Goal: Obtain resource: Download file/media

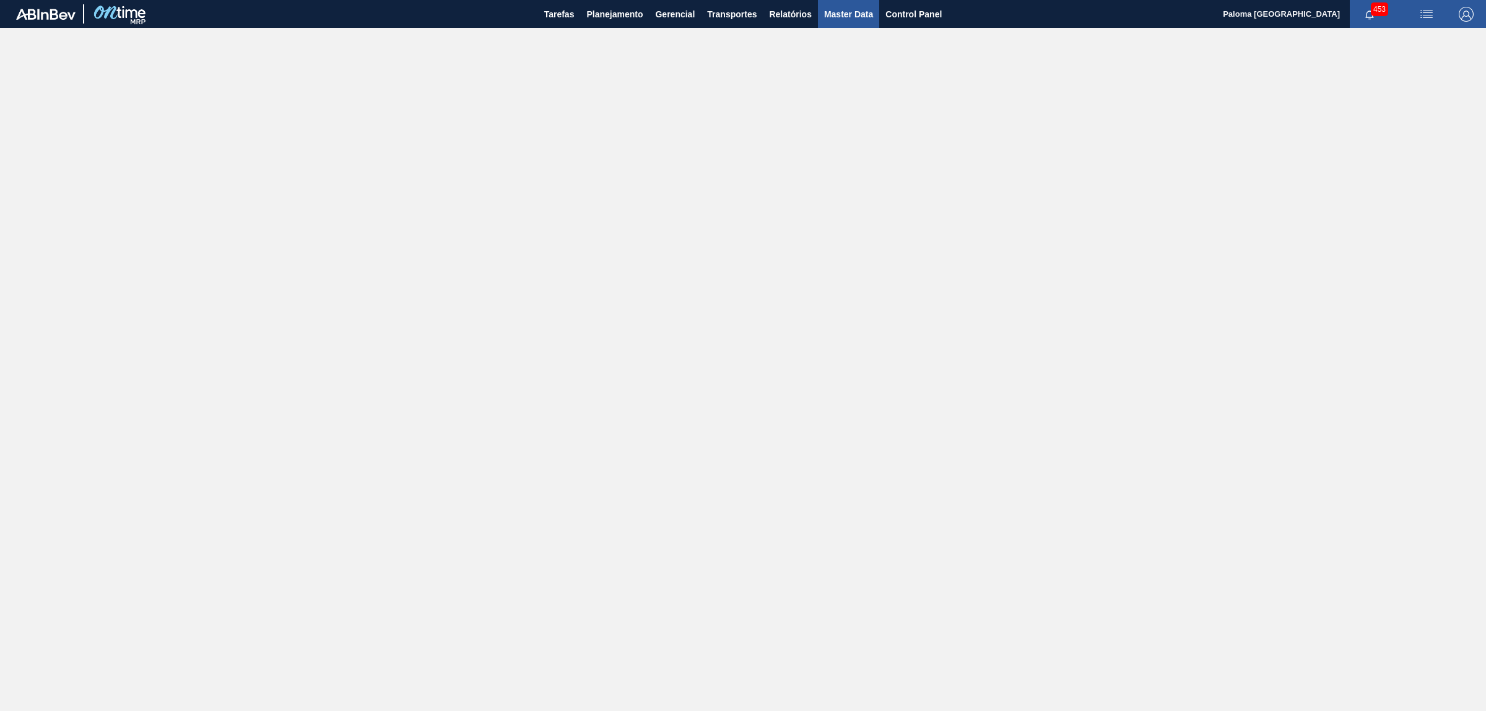
click at [822, 12] on button "Master Data" at bounding box center [848, 14] width 61 height 28
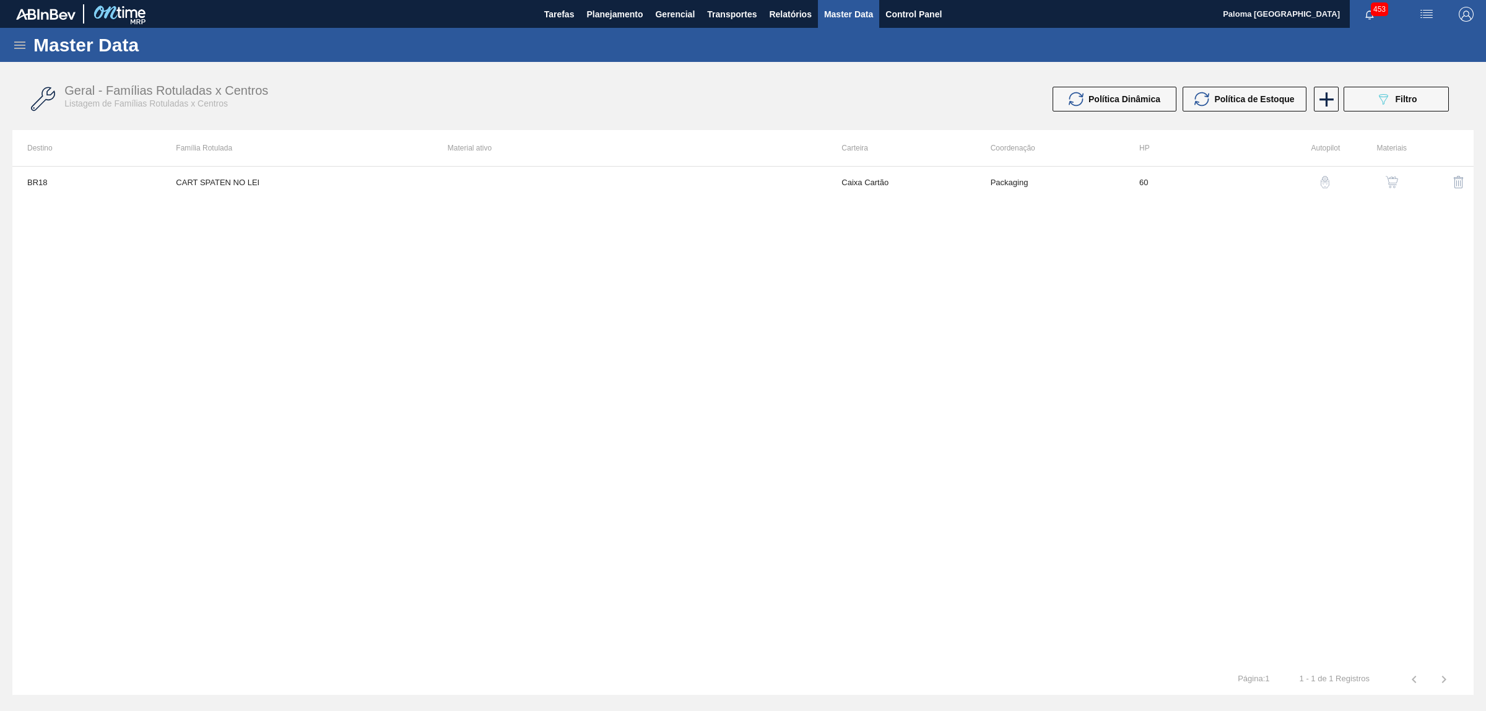
click at [25, 46] on icon at bounding box center [19, 45] width 15 height 15
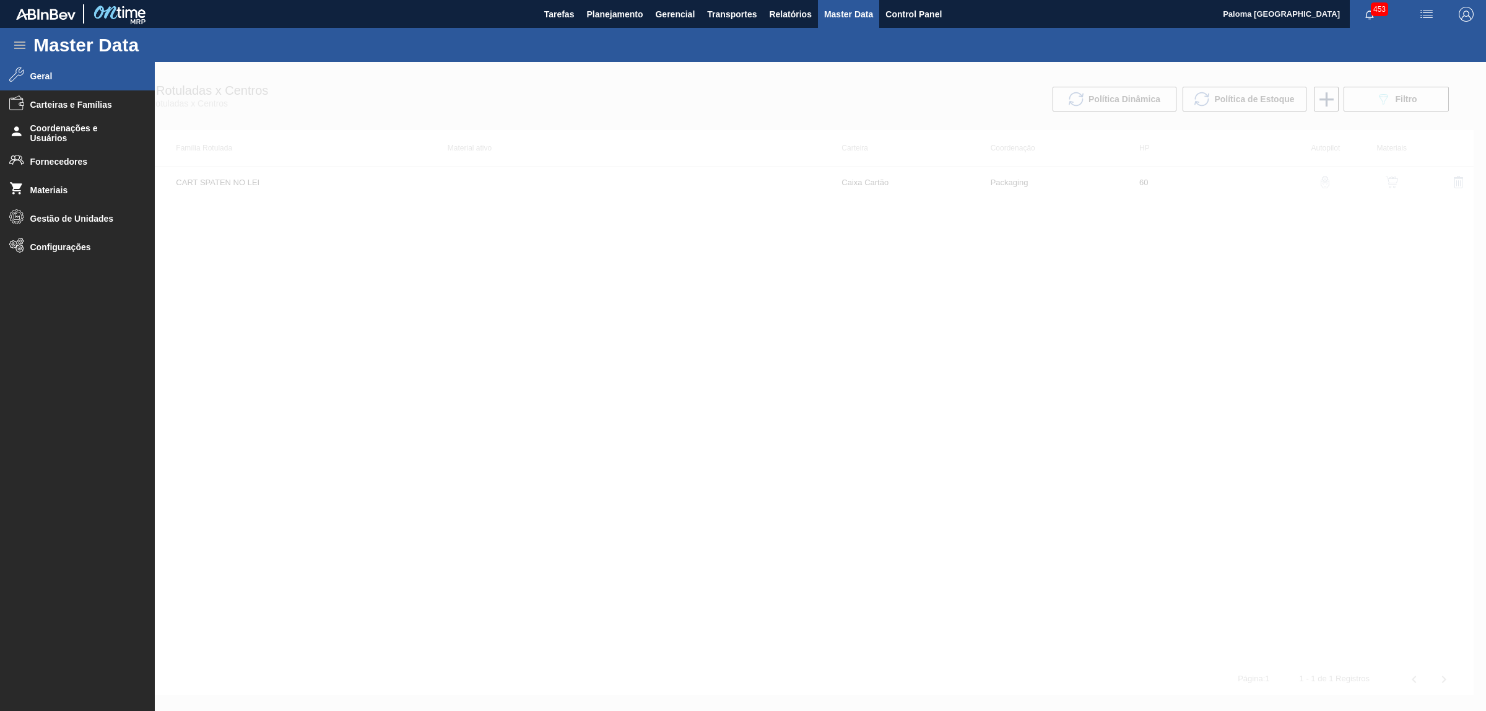
click at [25, 70] on li "Geral" at bounding box center [77, 76] width 155 height 28
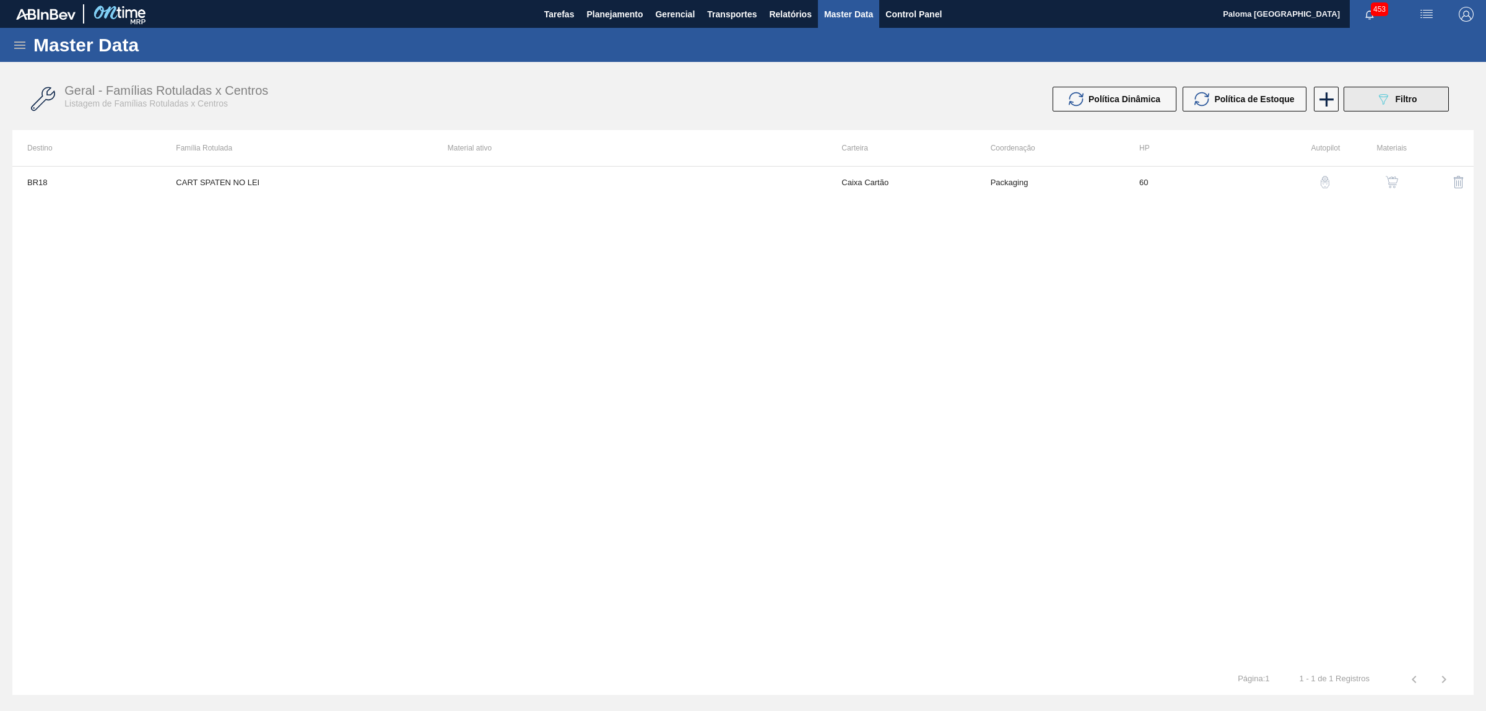
click at [1360, 107] on button "089F7B8B-B2A5-4AFE-B5C0-19BA573D28AC Filtro" at bounding box center [1396, 99] width 105 height 25
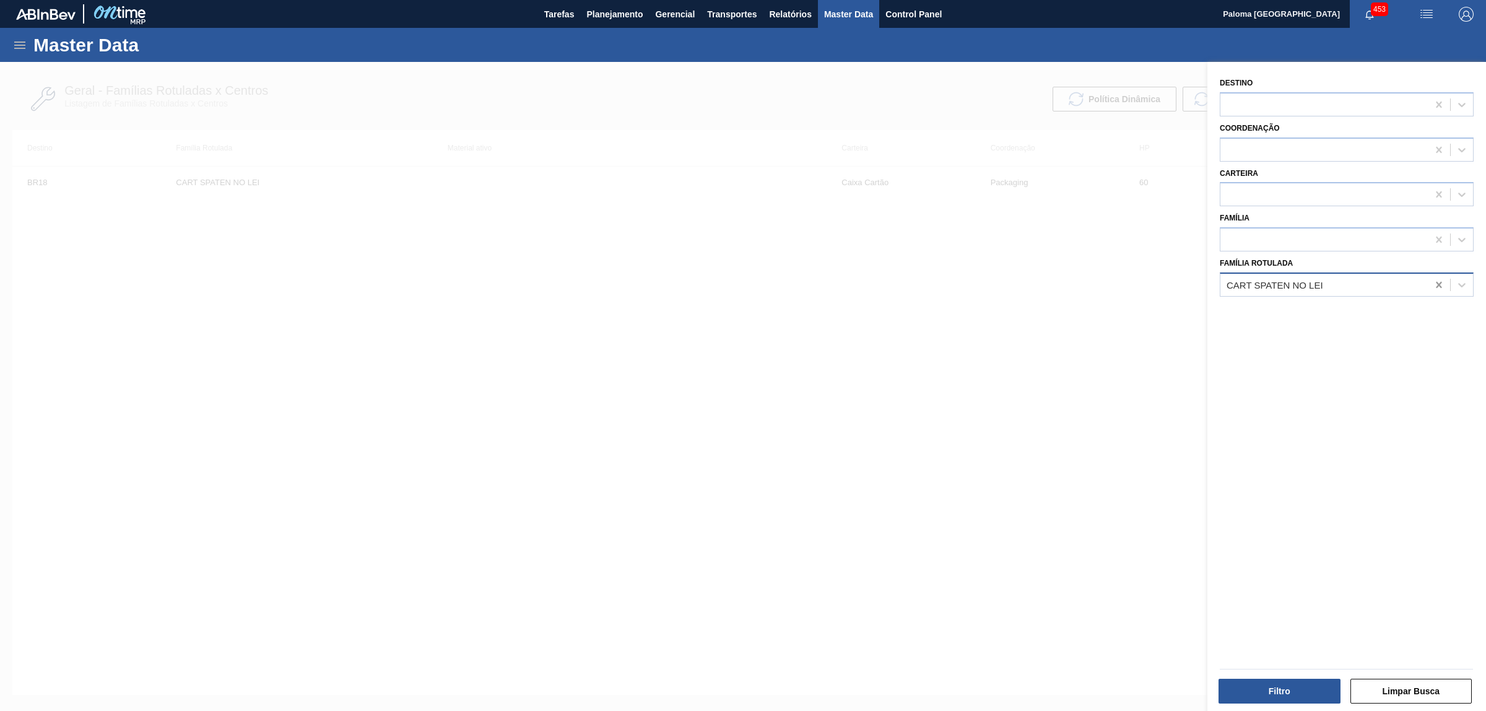
click at [1430, 282] on div at bounding box center [1439, 285] width 22 height 22
click at [1255, 193] on div at bounding box center [1323, 195] width 207 height 18
type input "ró"
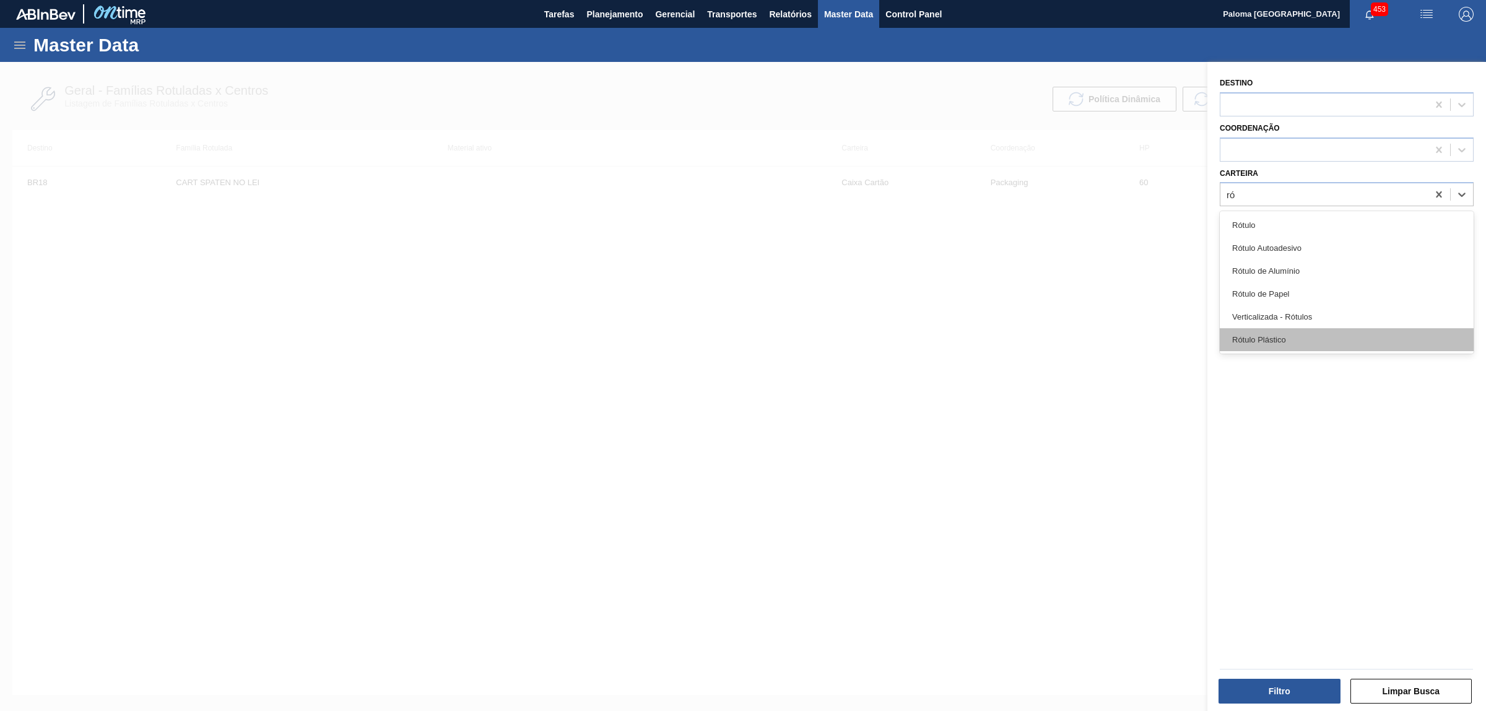
click at [1268, 333] on div "Rótulo Plástico" at bounding box center [1347, 339] width 254 height 23
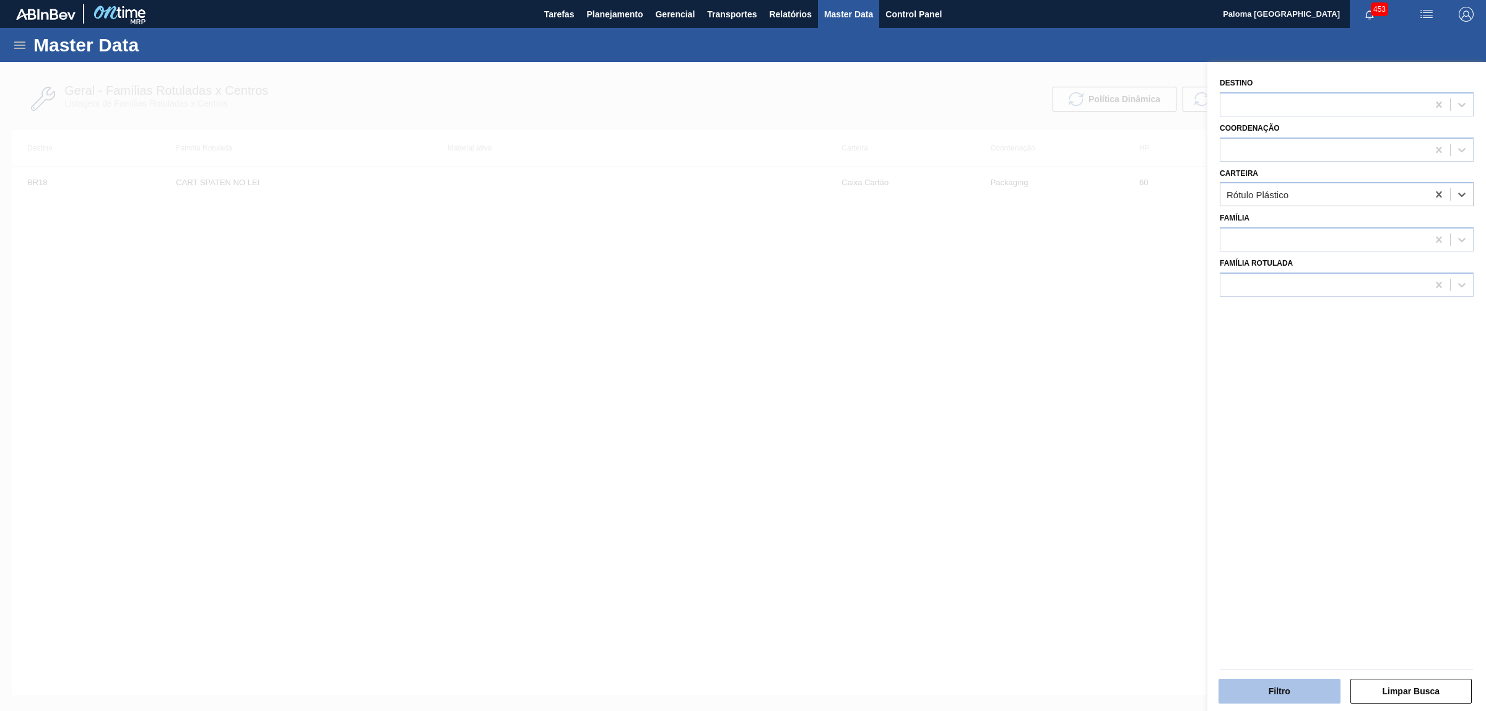
click at [1258, 702] on button "Filtro" at bounding box center [1280, 691] width 122 height 25
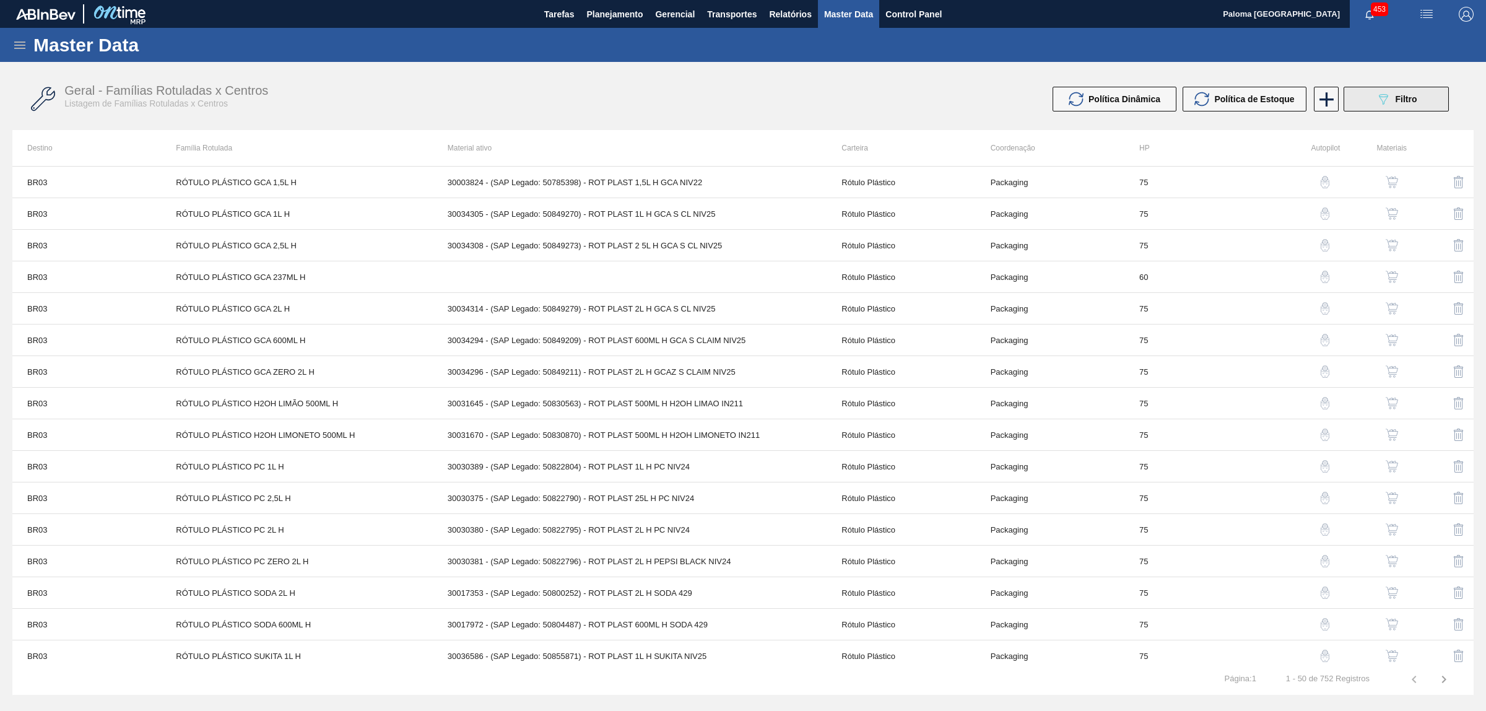
click at [1401, 107] on button "089F7B8B-B2A5-4AFE-B5C0-19BA573D28AC Filtro" at bounding box center [1396, 99] width 105 height 25
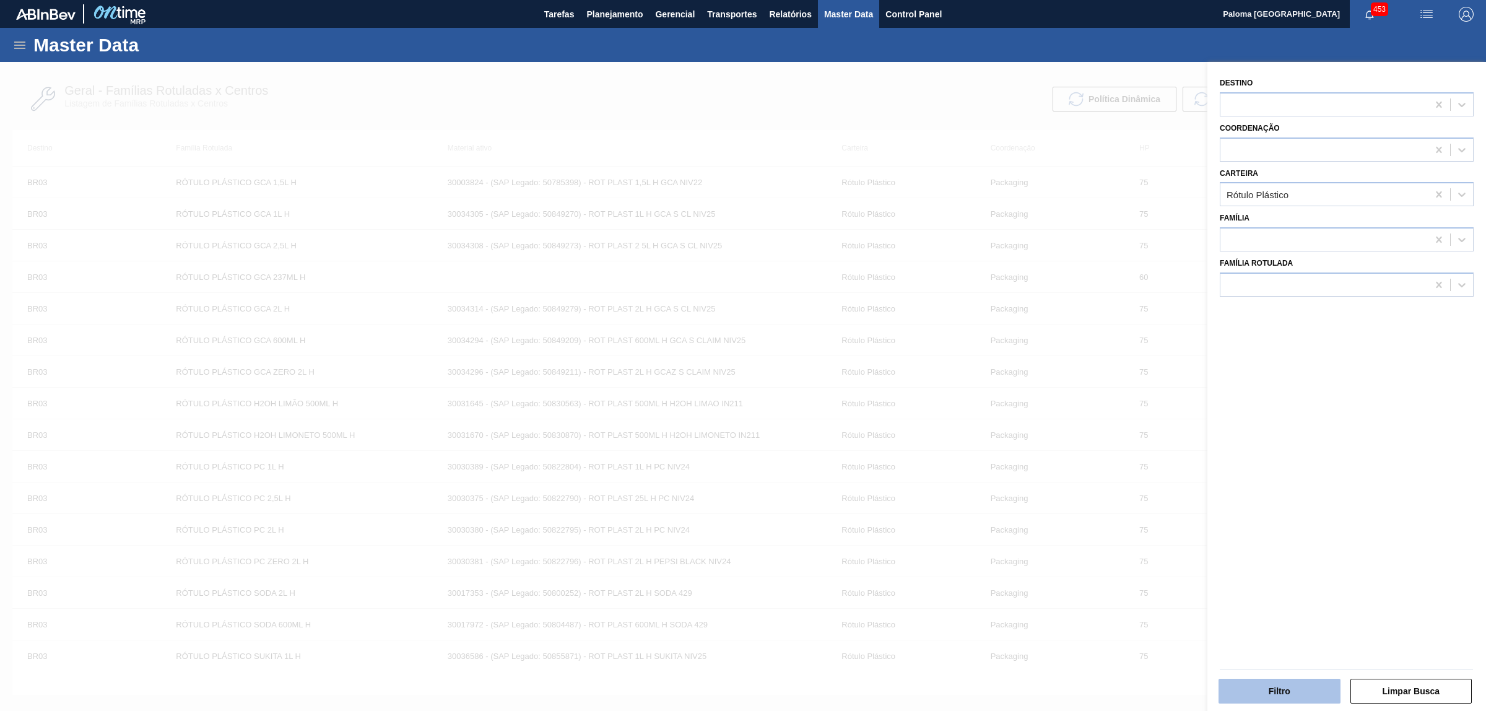
click at [1308, 694] on button "Filtro" at bounding box center [1280, 691] width 122 height 25
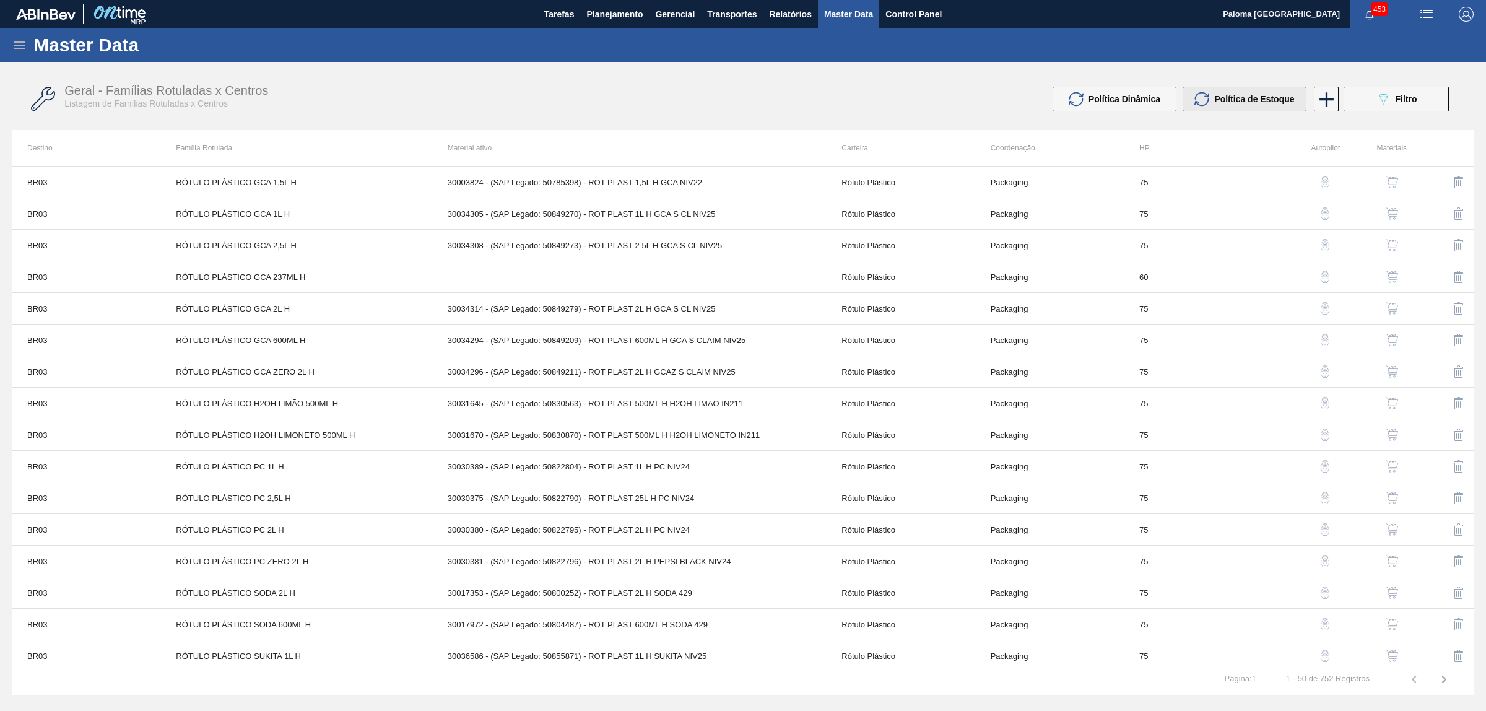
click at [1264, 103] on span "Política de Estoque" at bounding box center [1254, 99] width 80 height 10
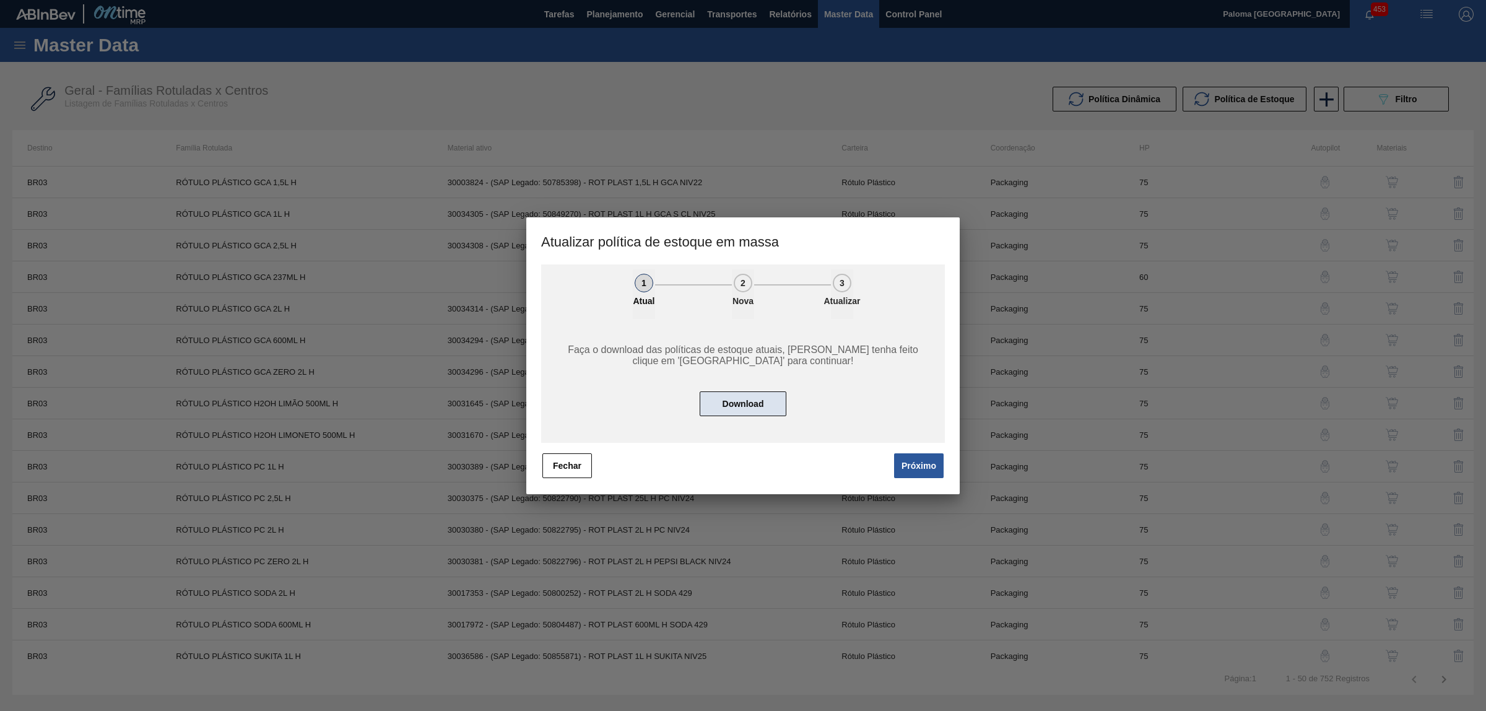
click at [760, 409] on button "Download" at bounding box center [743, 403] width 87 height 25
click at [548, 477] on button "Fechar" at bounding box center [567, 465] width 50 height 25
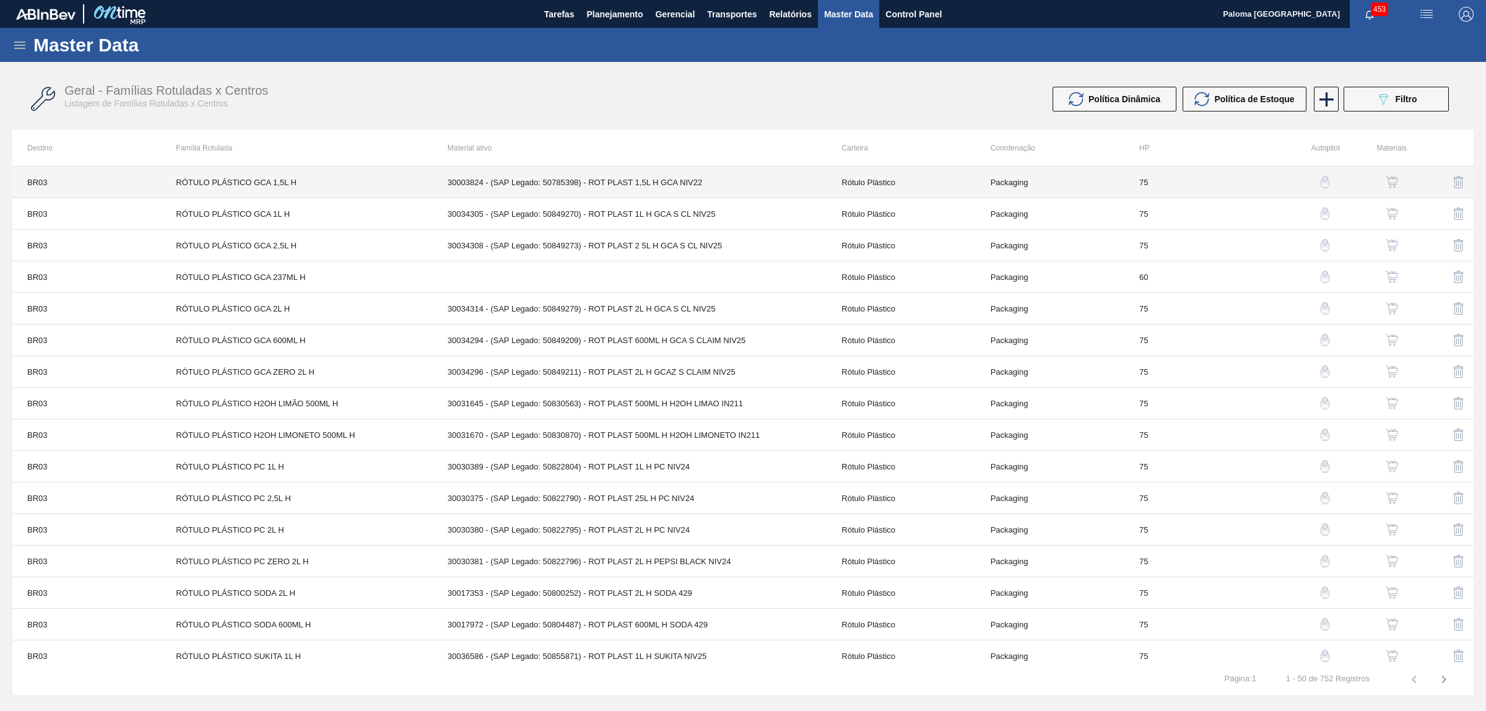
click at [682, 193] on td "30003824 - (SAP Legado: 50785398) - ROT PLAST 1,5L H GCA NIV22" at bounding box center [630, 183] width 394 height 32
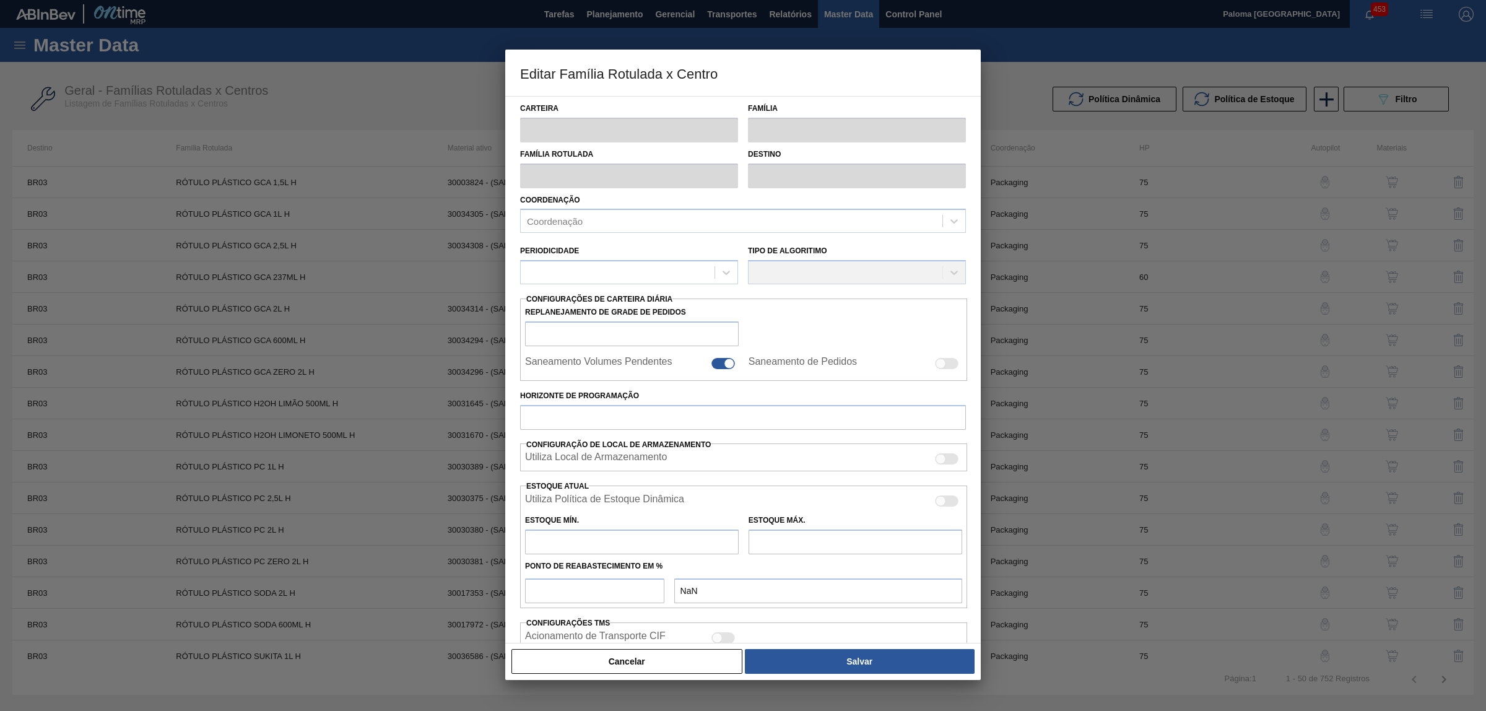
type input "Rótulo Plástico"
type input "RÓTULO PLÁSTICO GCA 1,5L H"
type input "BR03 - Aquiraz"
type input "75"
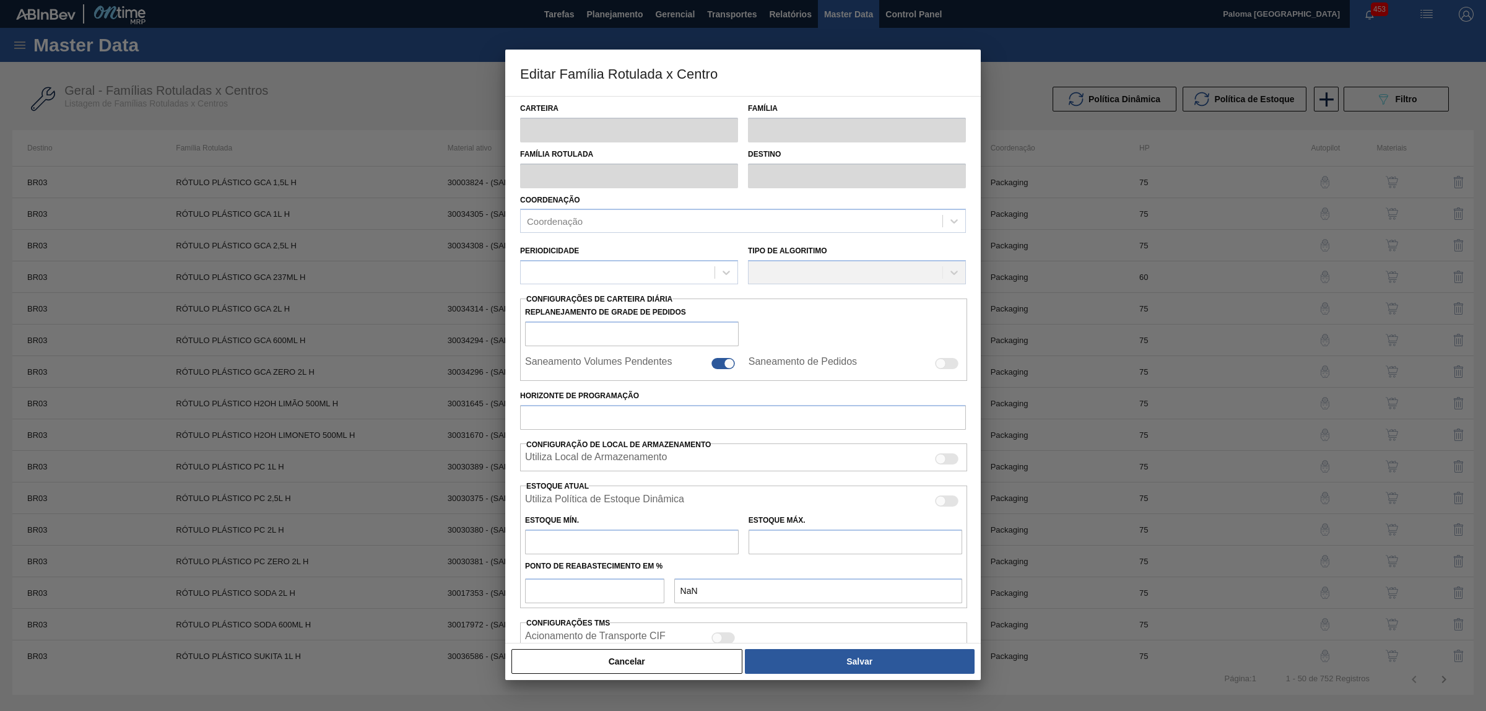
type input "24,813"
type input "1.985,813"
type input "20"
type input "417,013"
checkbox input "true"
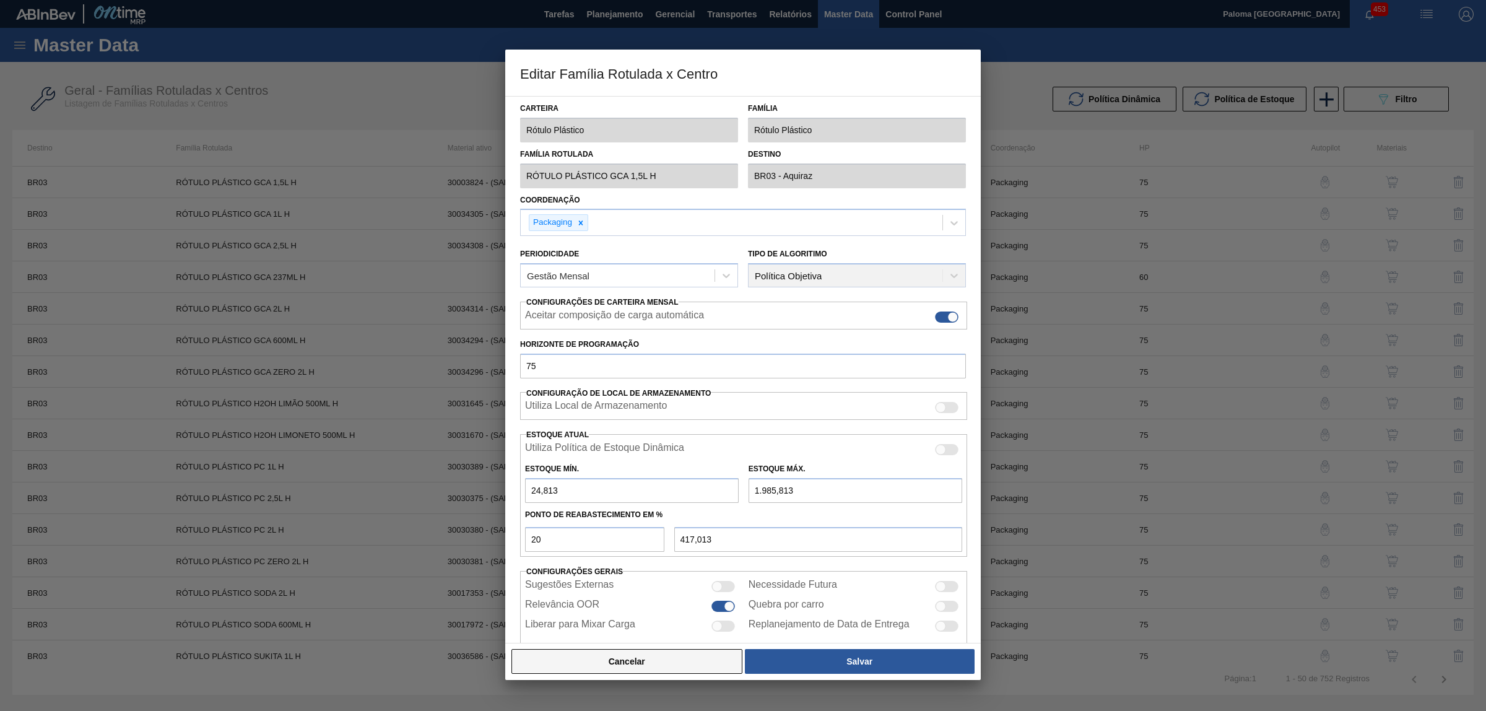
click at [645, 666] on button "Cancelar" at bounding box center [626, 661] width 231 height 25
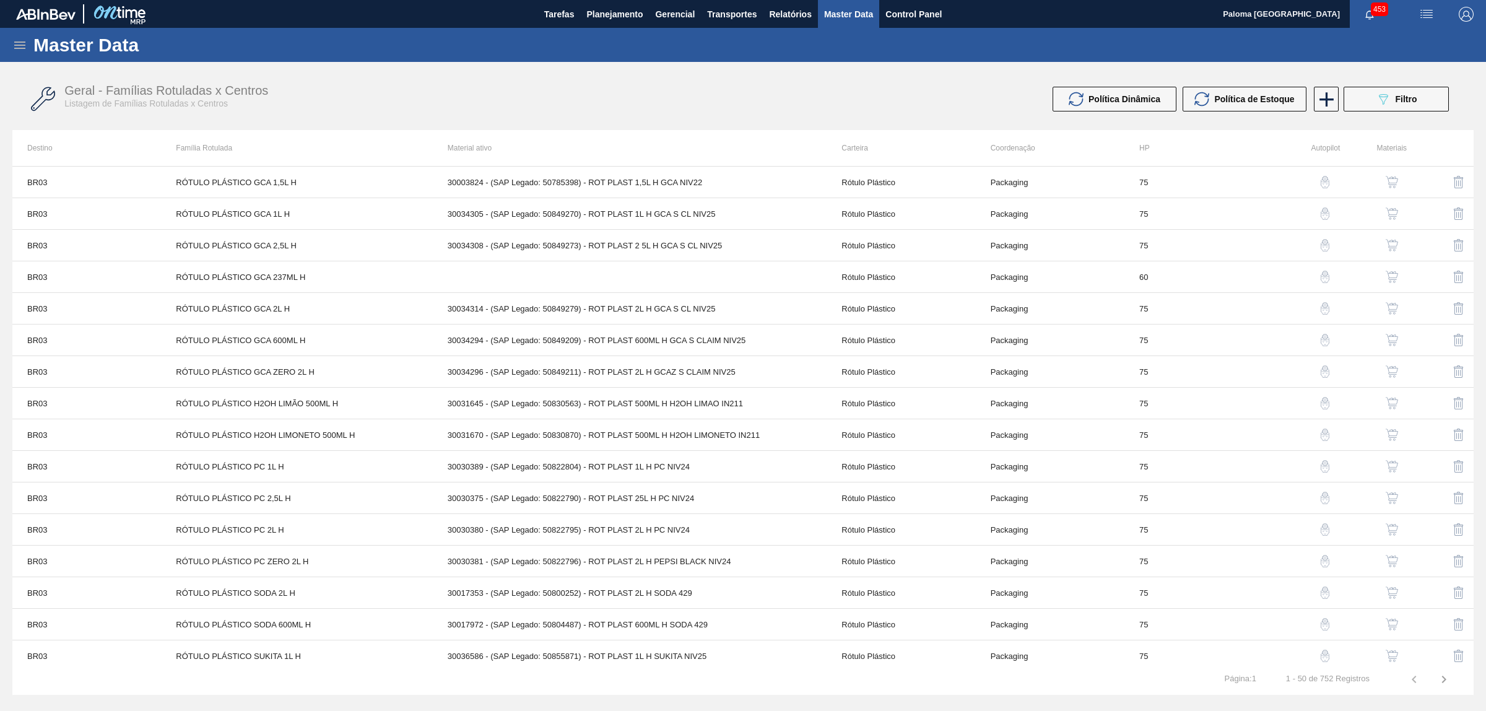
drag, startPoint x: 29, startPoint y: 43, endPoint x: 20, endPoint y: 42, distance: 8.8
click at [29, 43] on div "Master Data" at bounding box center [743, 45] width 1486 height 34
click at [20, 42] on icon at bounding box center [19, 45] width 15 height 15
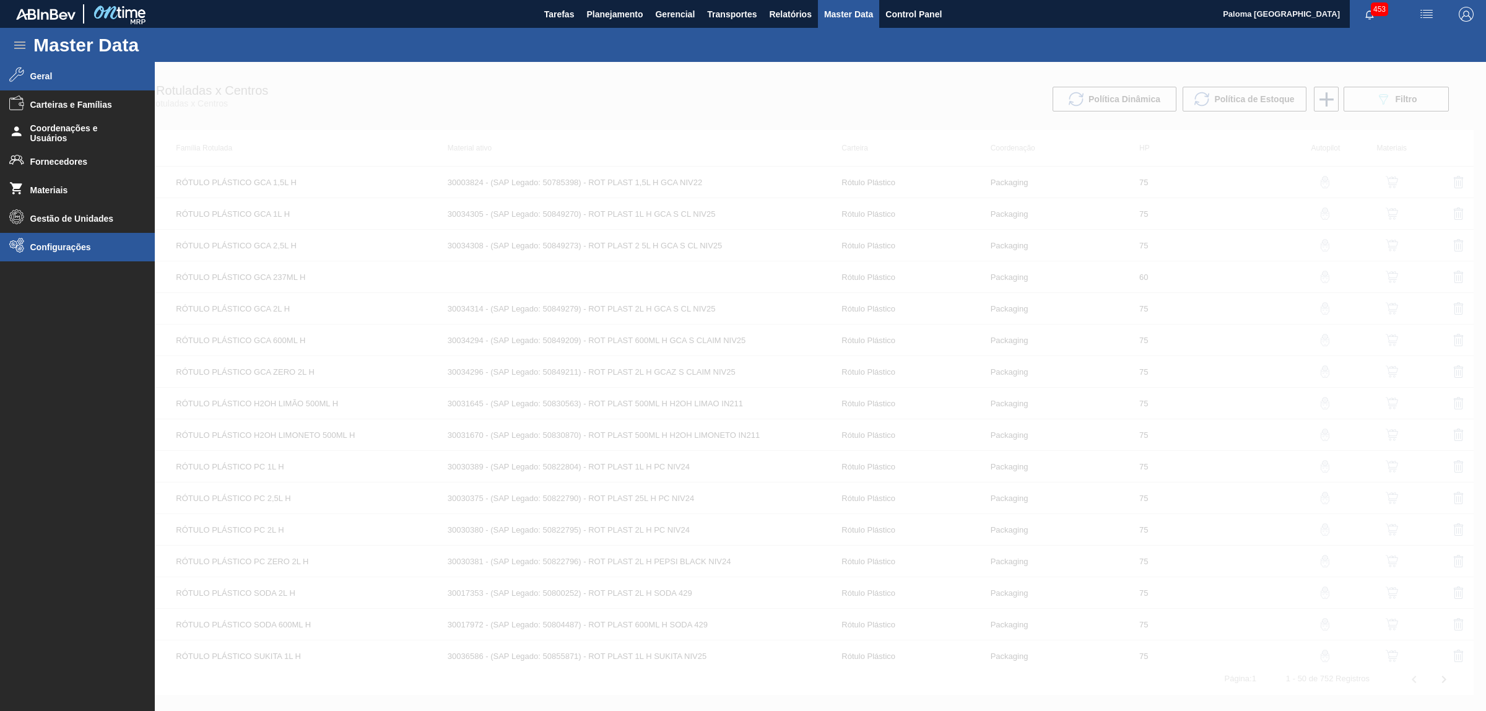
click at [94, 248] on span "Configurações" at bounding box center [81, 247] width 102 height 10
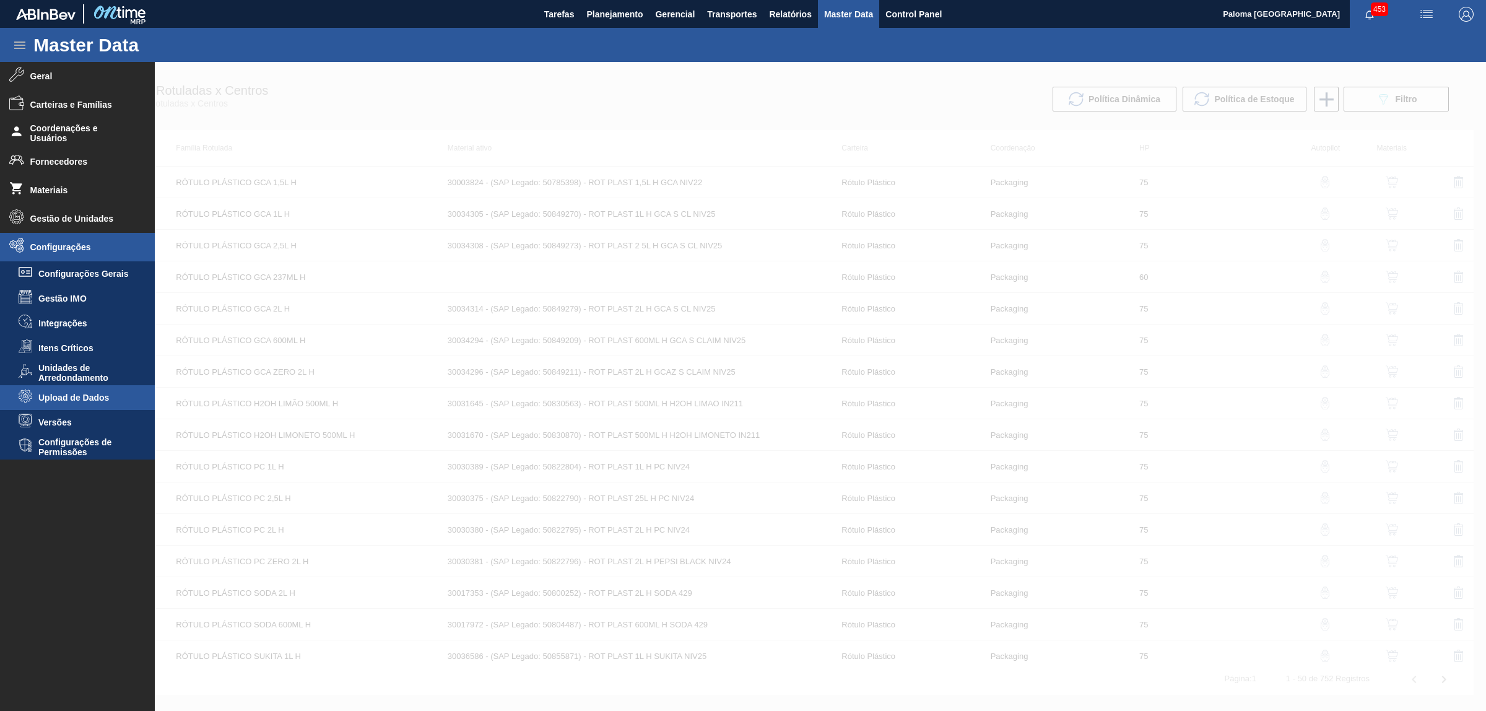
click at [78, 394] on span "Upload de Dados" at bounding box center [85, 398] width 95 height 10
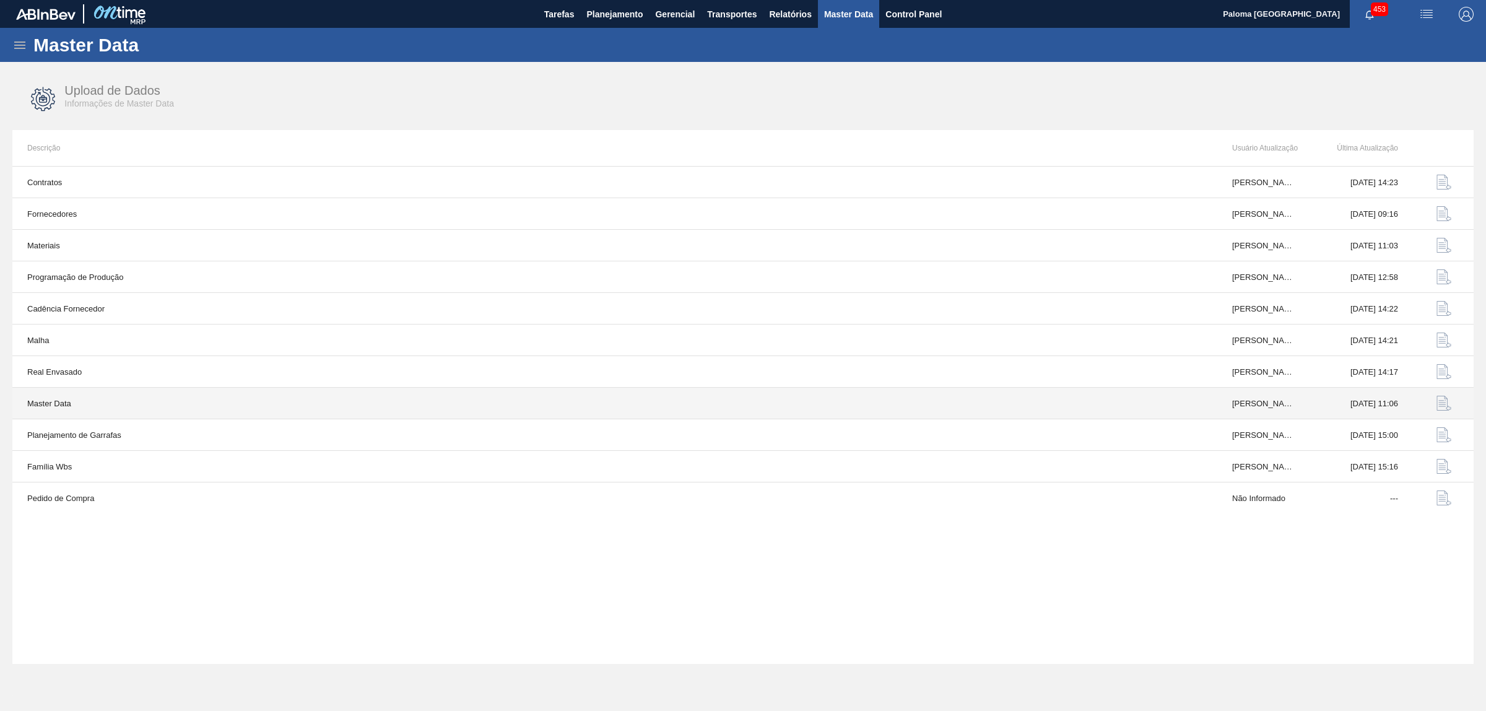
click at [1442, 401] on img "button" at bounding box center [1444, 403] width 15 height 15
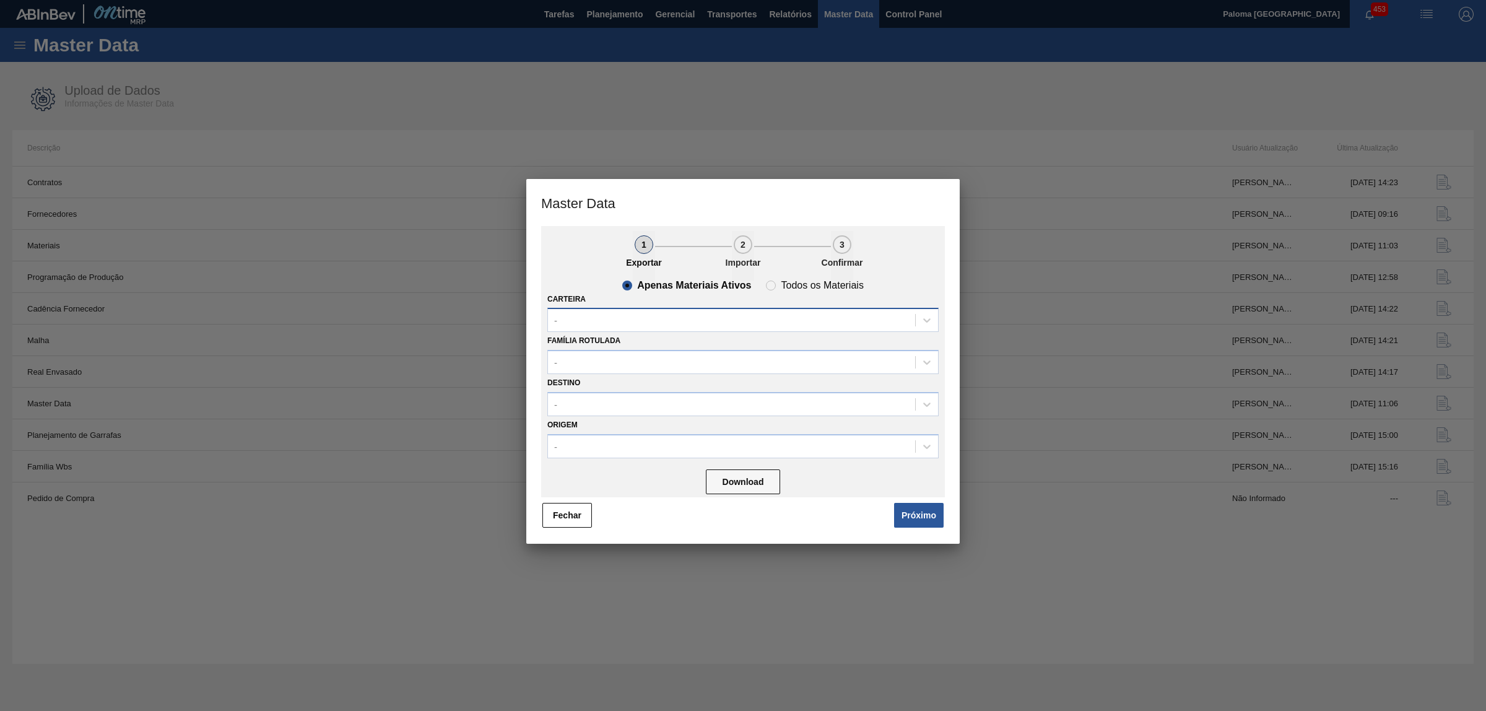
click at [604, 321] on div "-" at bounding box center [731, 320] width 367 height 18
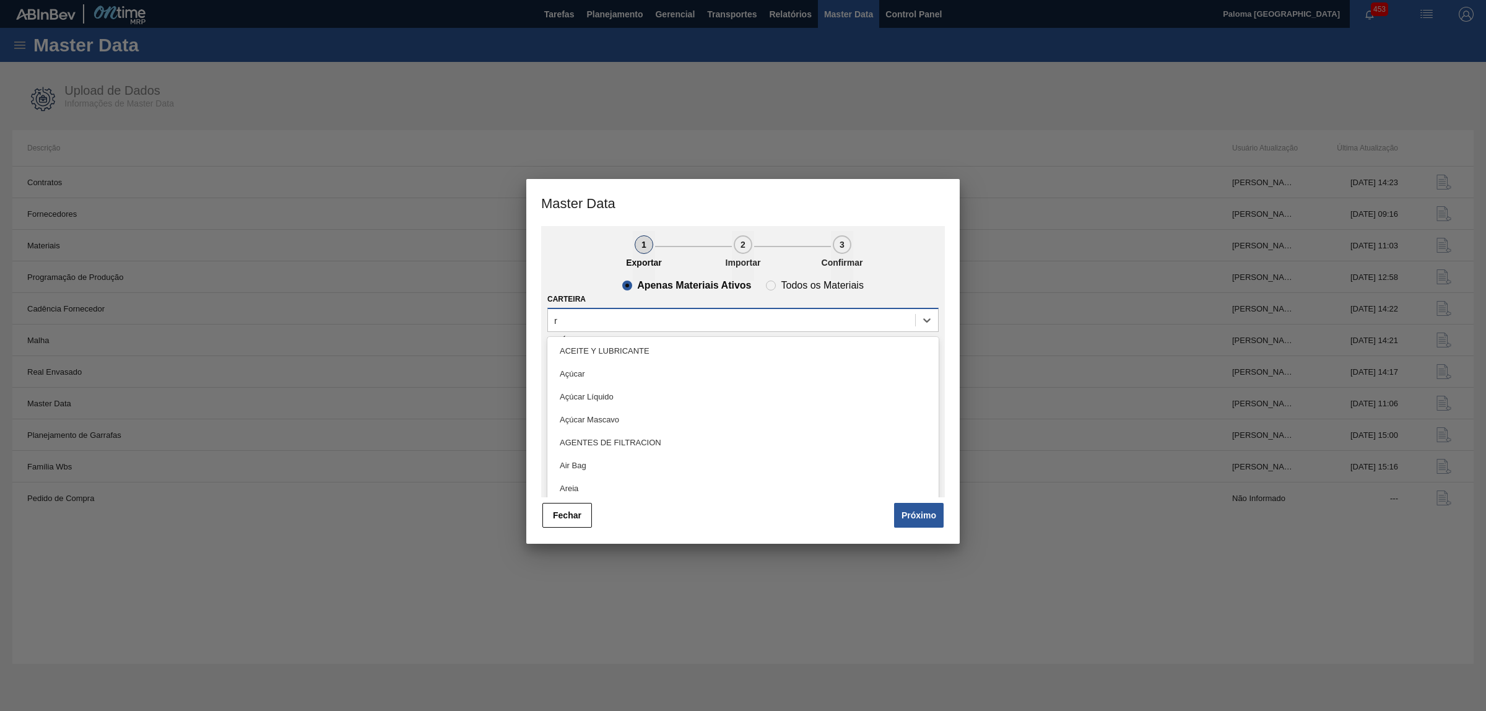
type input "ró"
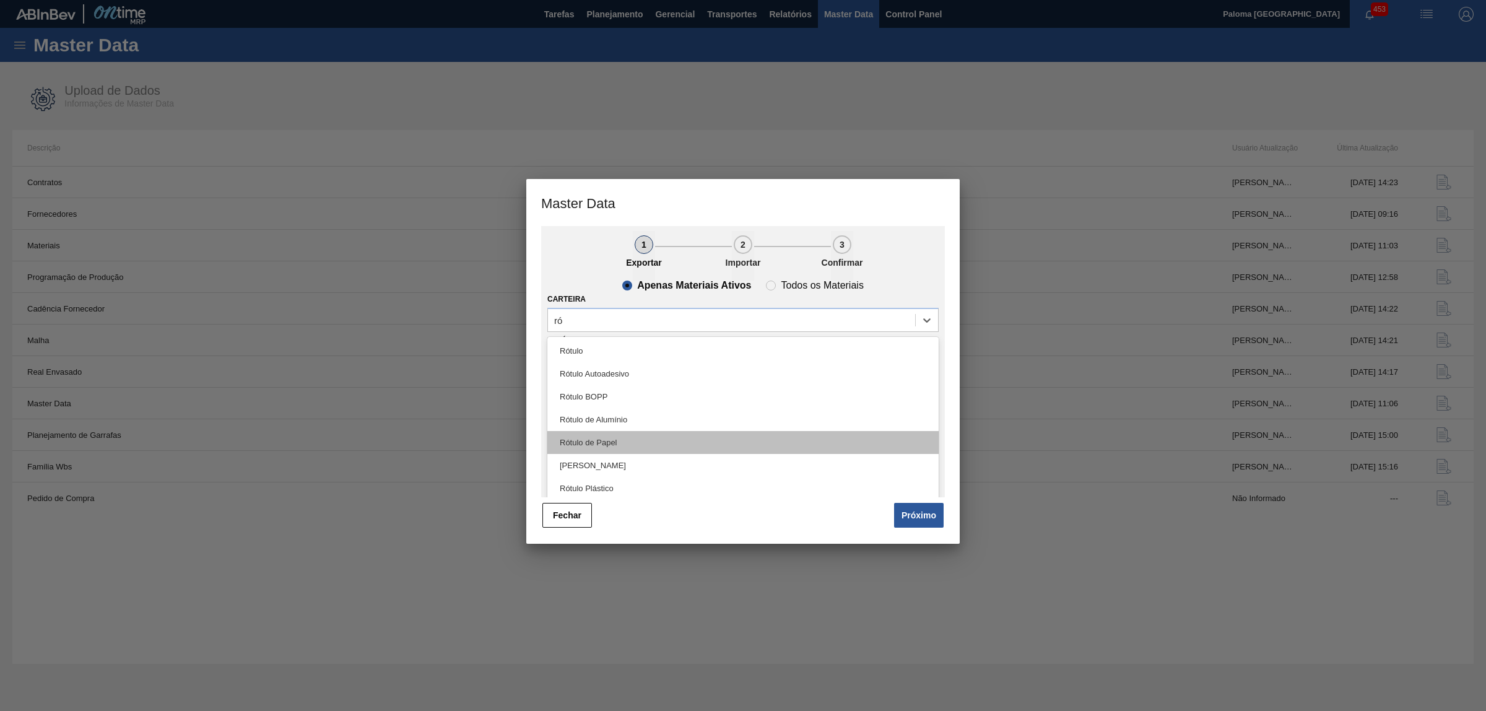
scroll to position [2, 0]
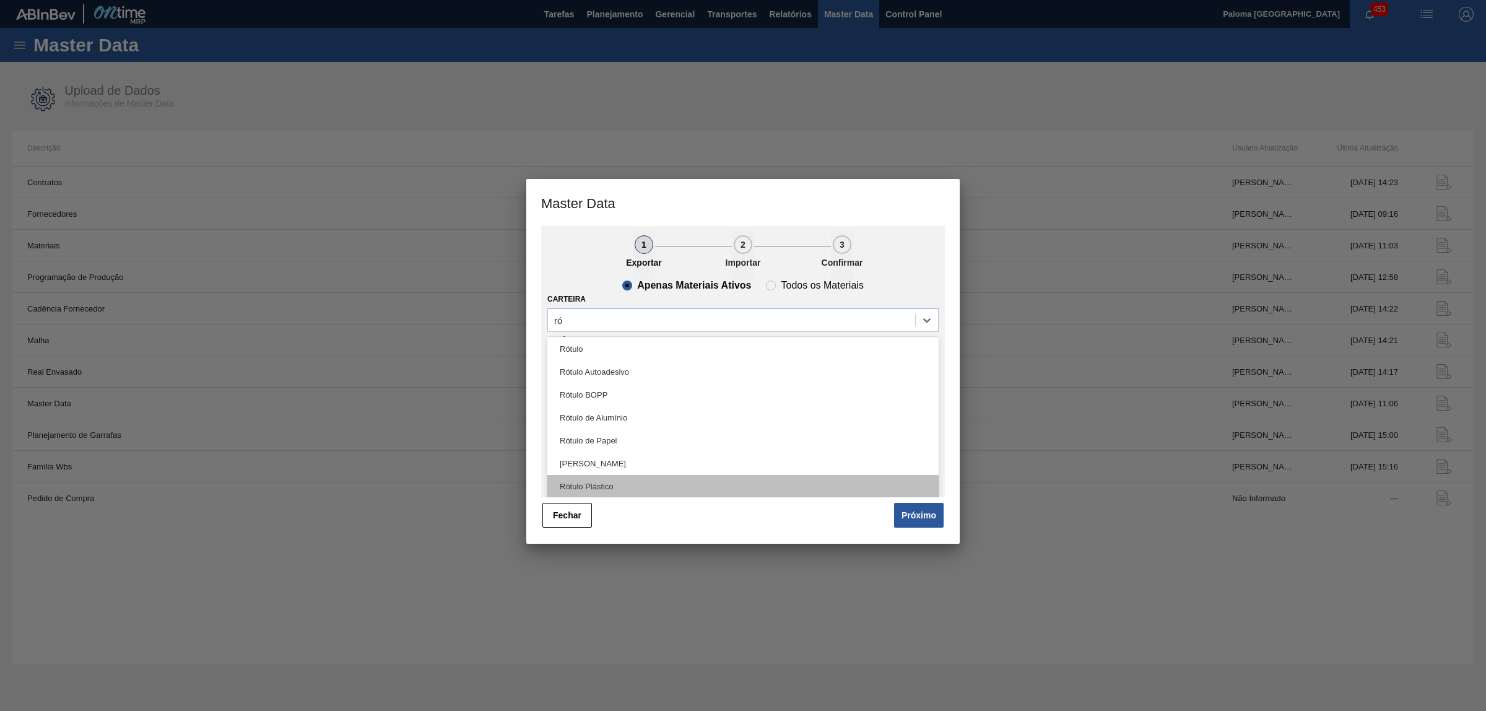
click at [608, 476] on div "Rótulo Plástico" at bounding box center [742, 486] width 391 height 23
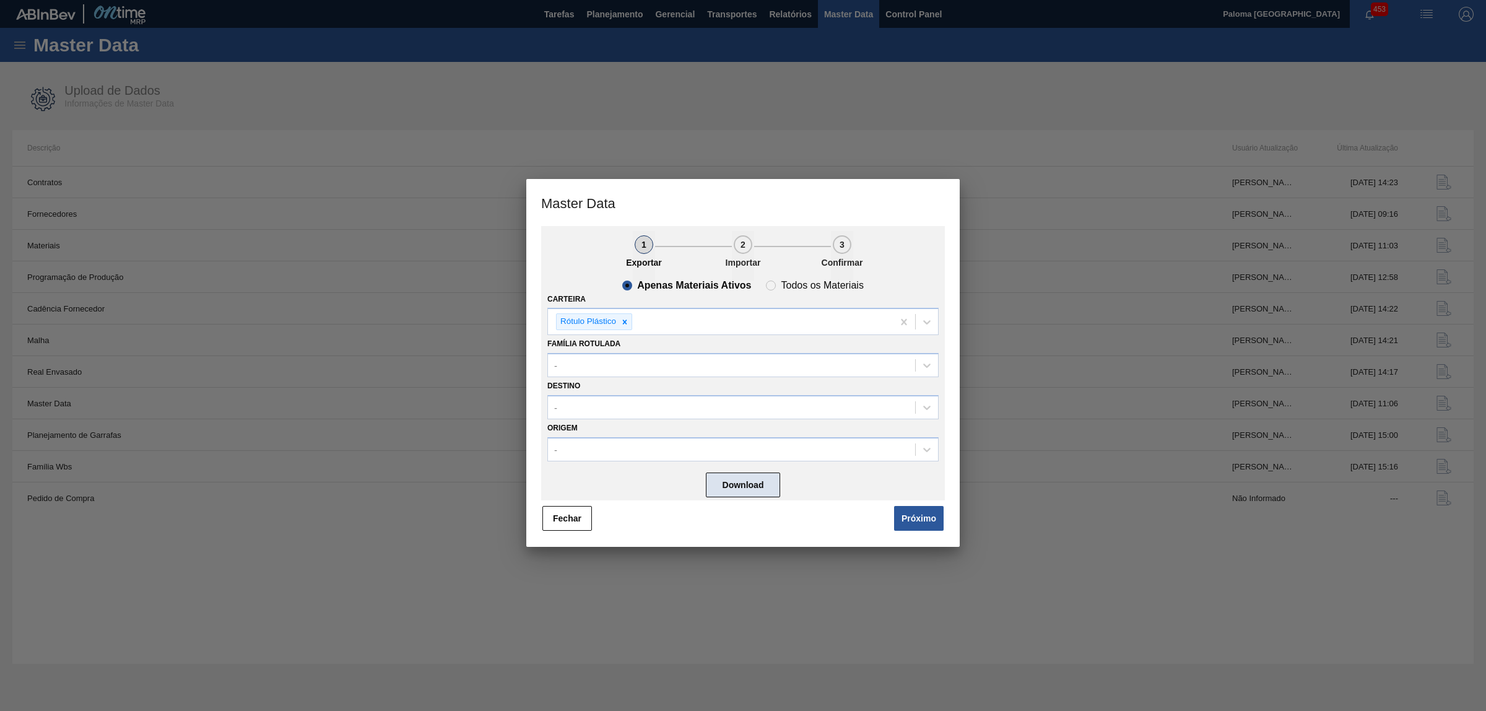
click at [757, 486] on button "Download" at bounding box center [743, 484] width 74 height 25
